Goal: Task Accomplishment & Management: Manage account settings

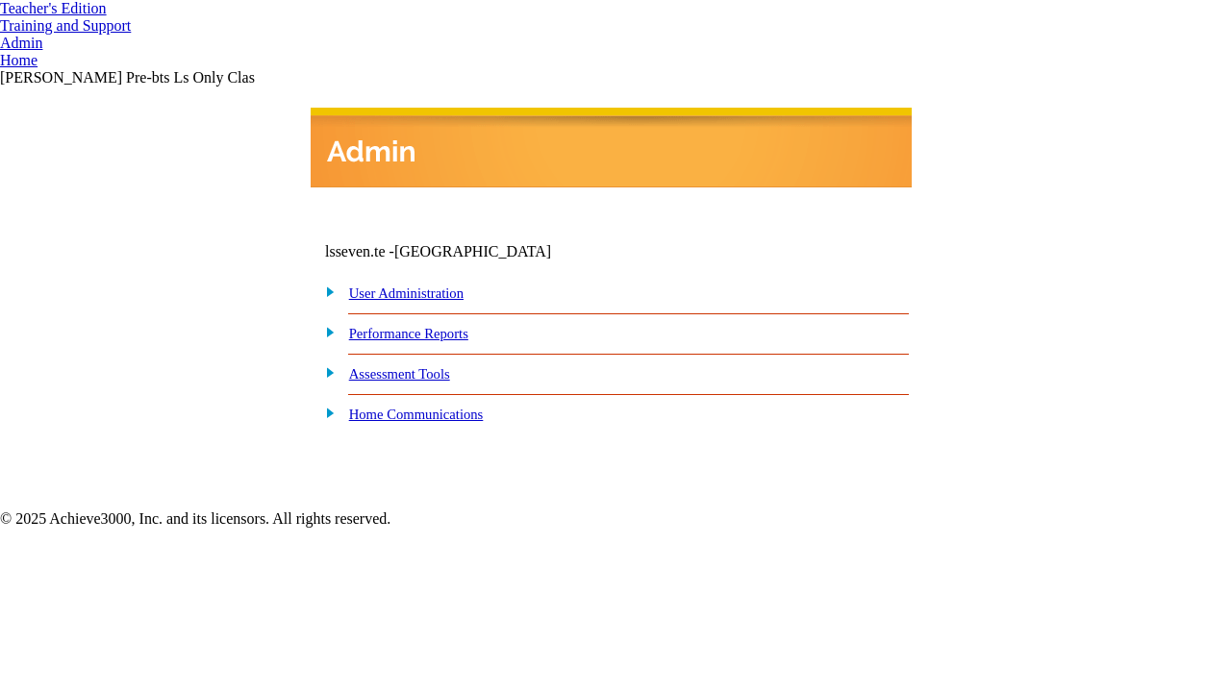
click at [425, 295] on link "User Administration" at bounding box center [406, 293] width 114 height 15
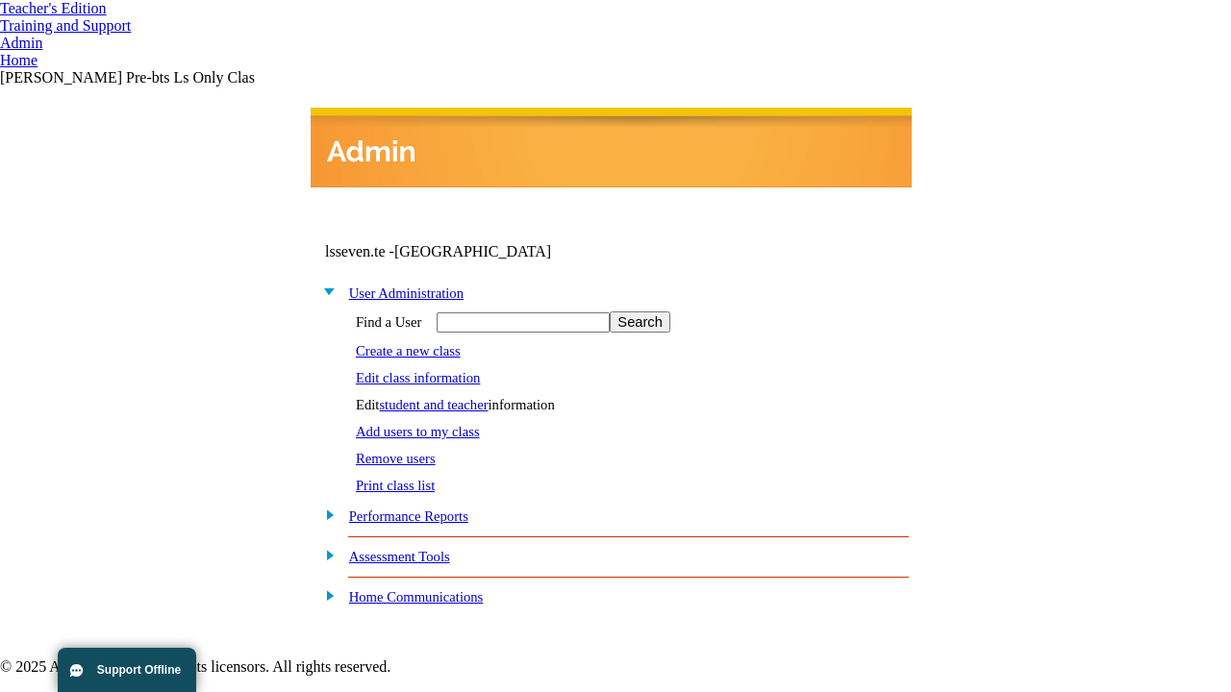
click at [450, 400] on link "student and teacher" at bounding box center [433, 404] width 109 height 15
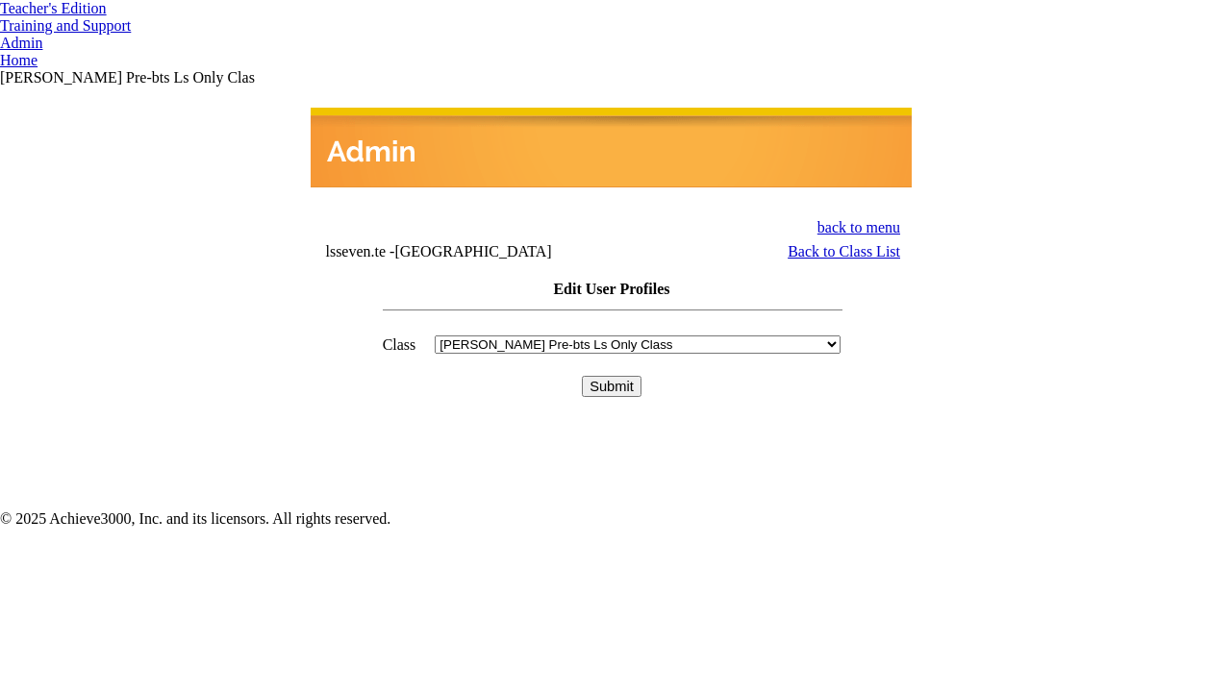
click at [611, 376] on input "Submit" at bounding box center [612, 386] width 60 height 21
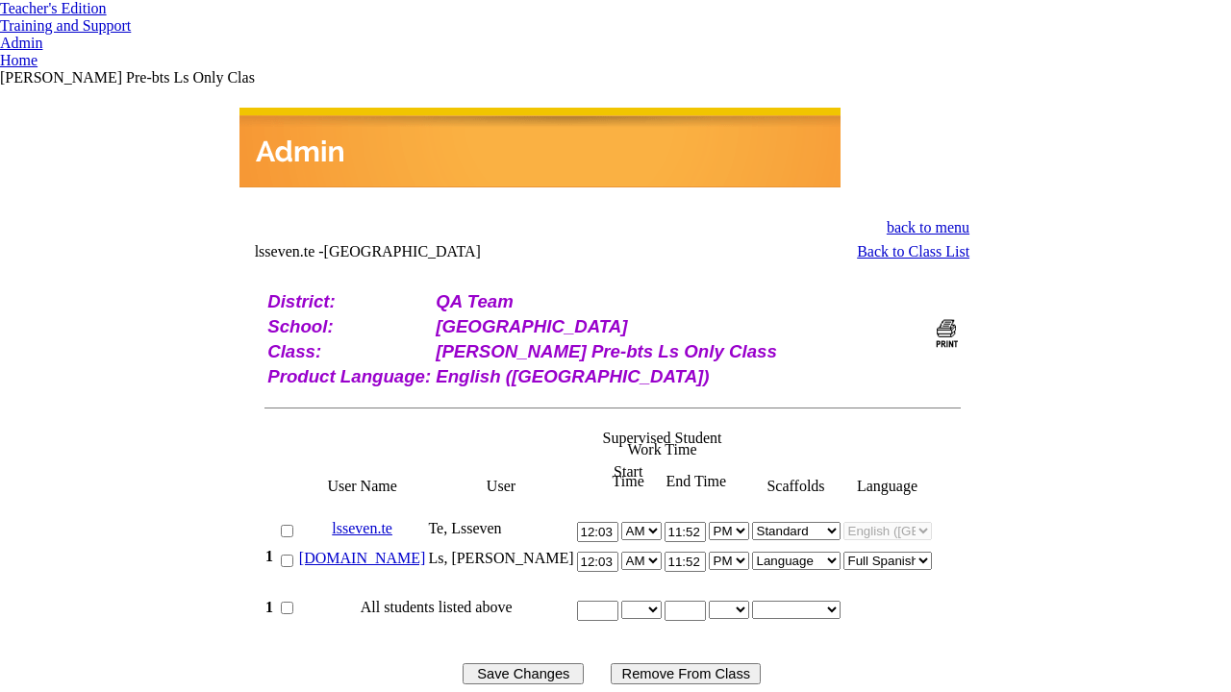
click at [399, 550] on link "bella.ls" at bounding box center [362, 558] width 127 height 16
click at [399, 550] on link "[DOMAIN_NAME]" at bounding box center [362, 558] width 127 height 16
